Goal: Navigation & Orientation: Find specific page/section

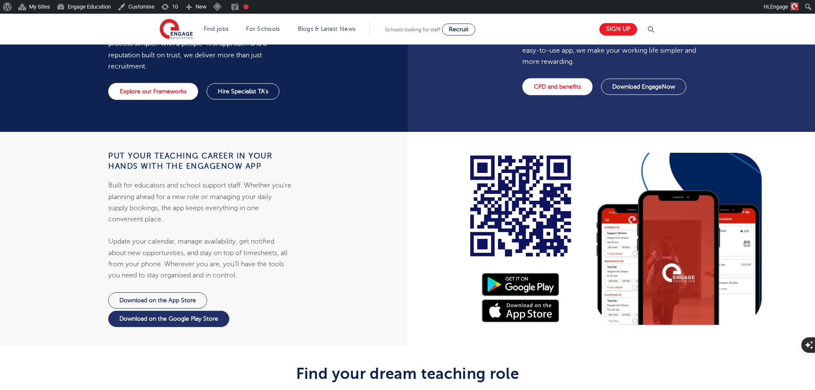
scroll to position [770, 0]
